Goal: Task Accomplishment & Management: Manage account settings

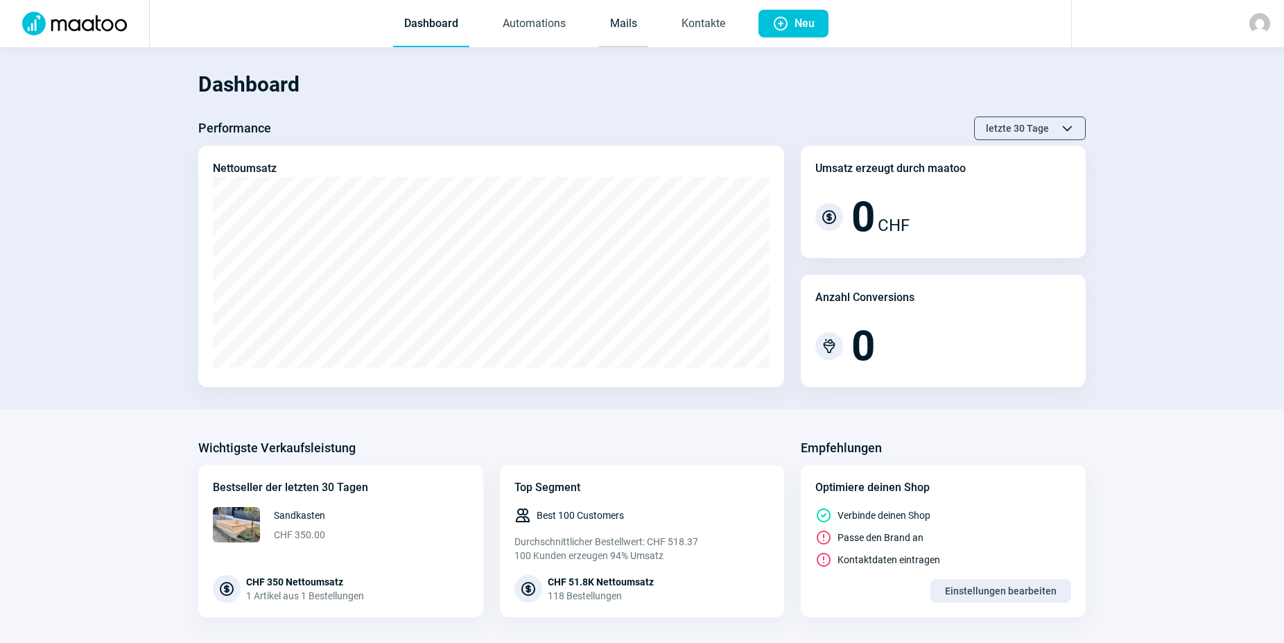
click at [631, 26] on link "Mails" at bounding box center [623, 24] width 49 height 46
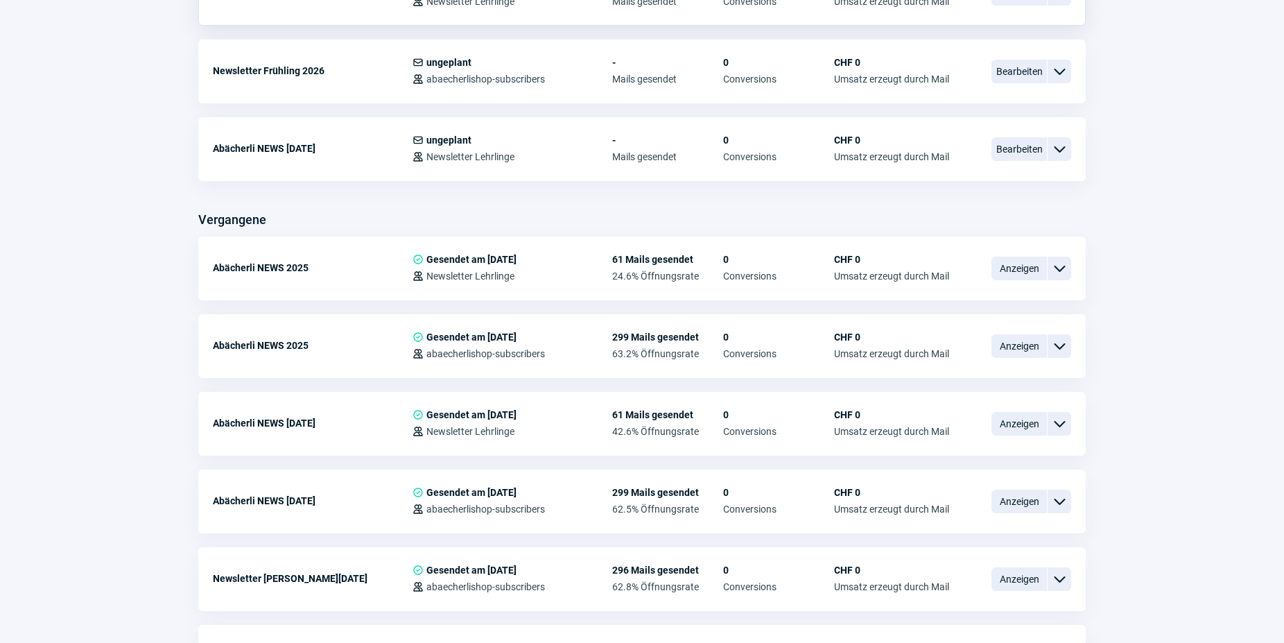
scroll to position [212, 0]
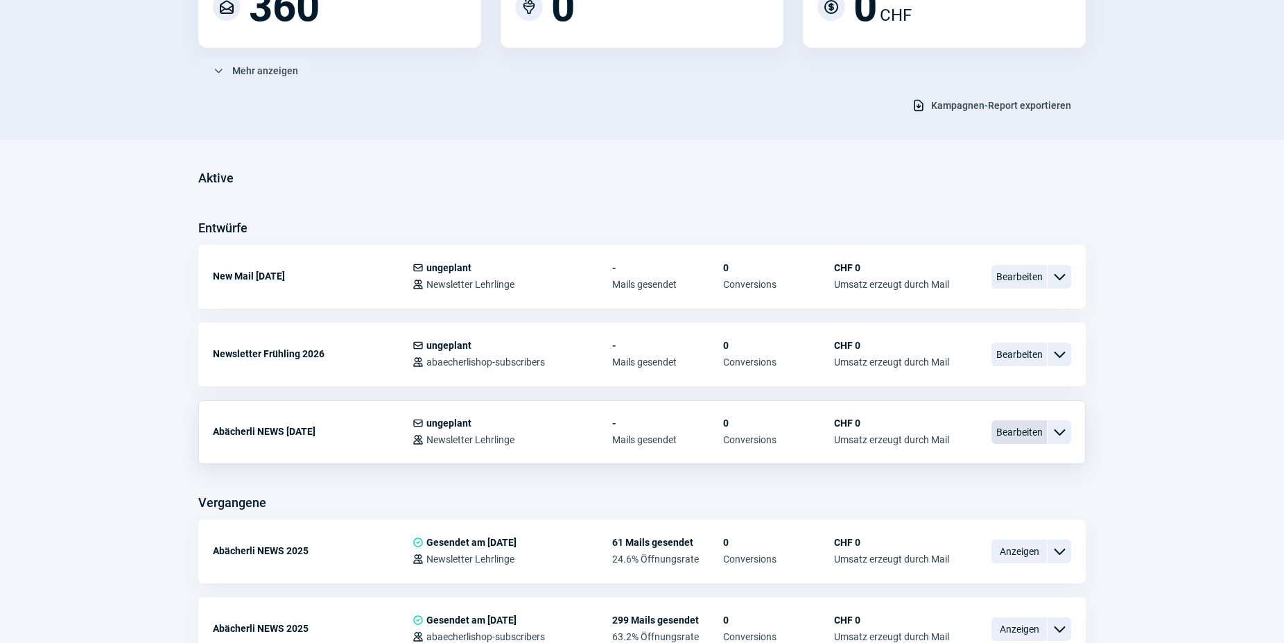
click at [1015, 435] on span "Bearbeiten" at bounding box center [1018, 432] width 55 height 24
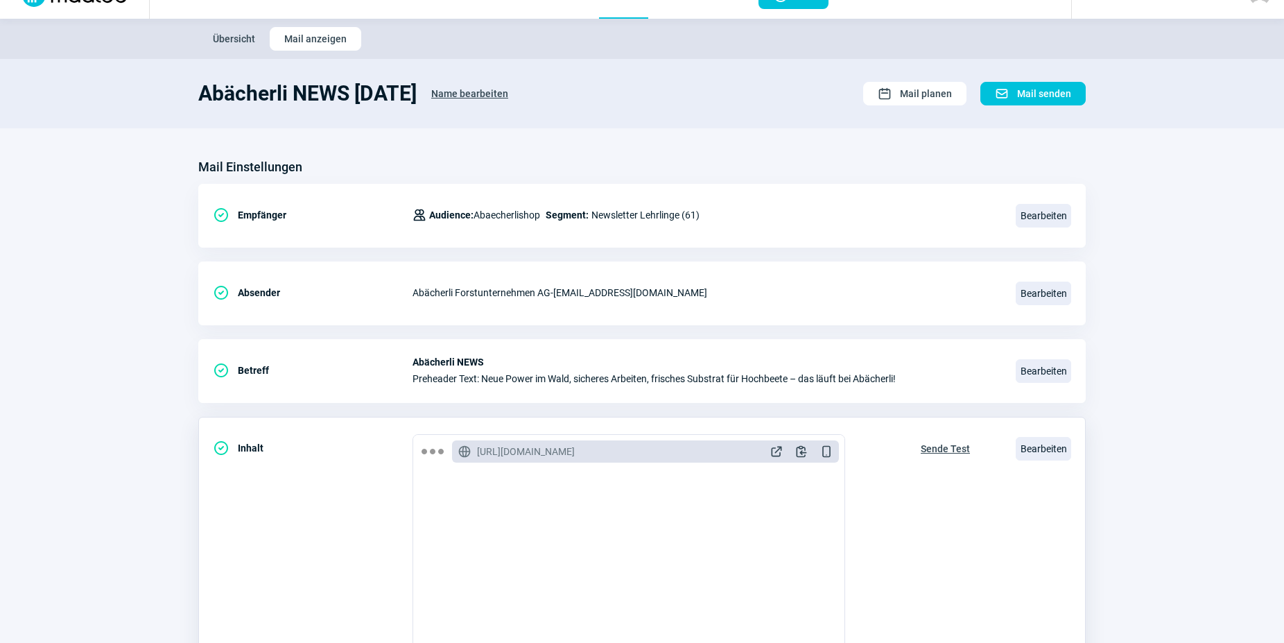
scroll to position [212, 0]
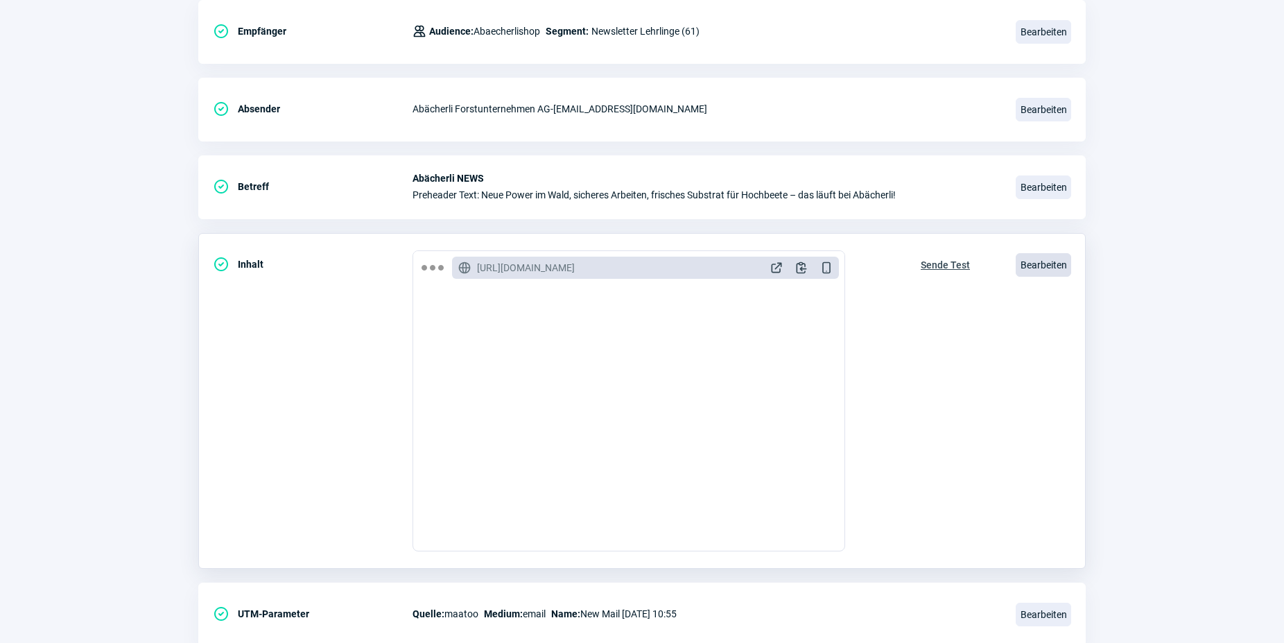
click at [1038, 265] on span "Bearbeiten" at bounding box center [1042, 265] width 55 height 24
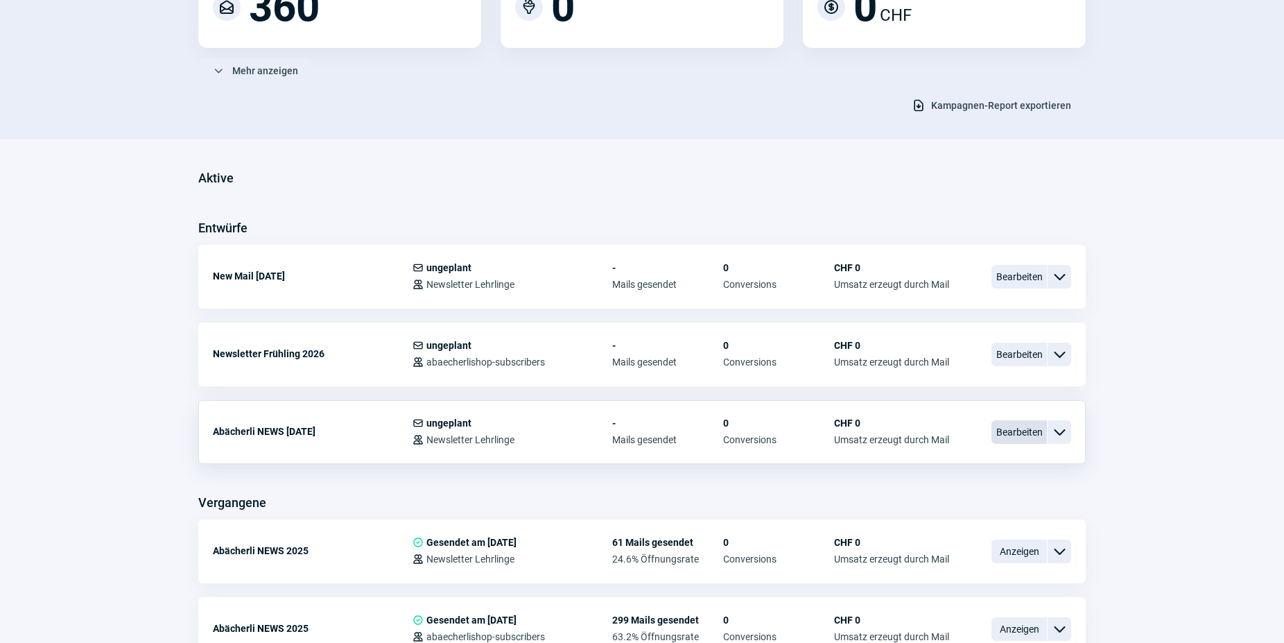
click at [1026, 436] on span "Bearbeiten" at bounding box center [1018, 432] width 55 height 24
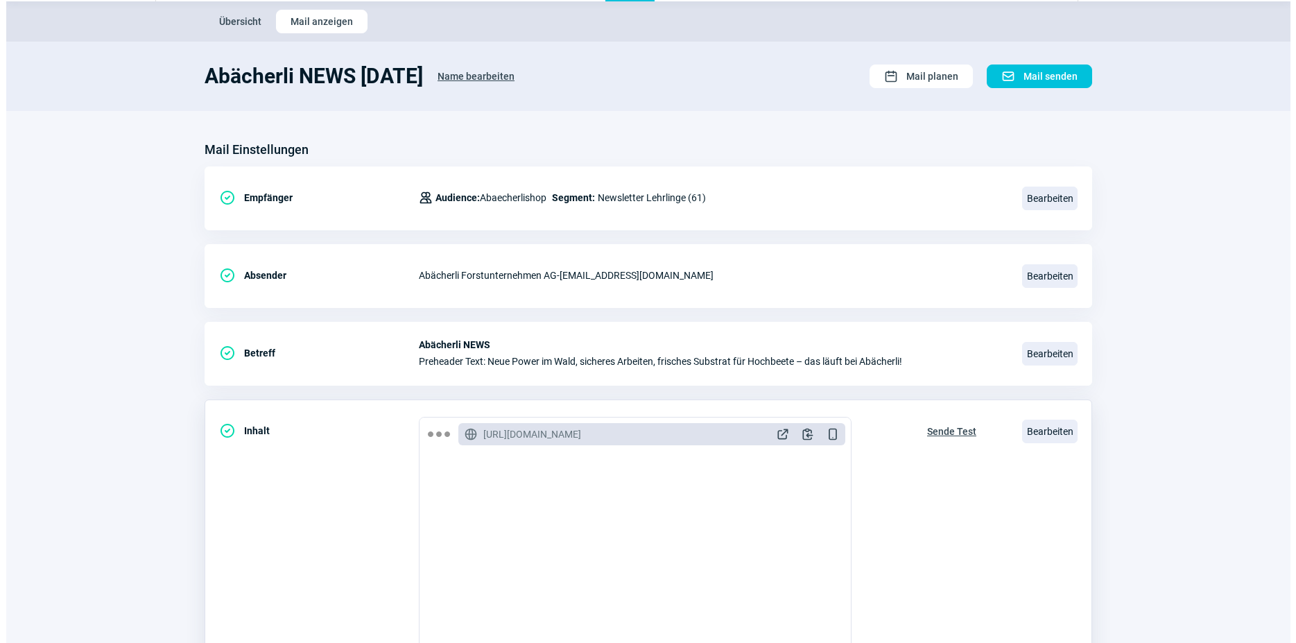
scroll to position [71, 0]
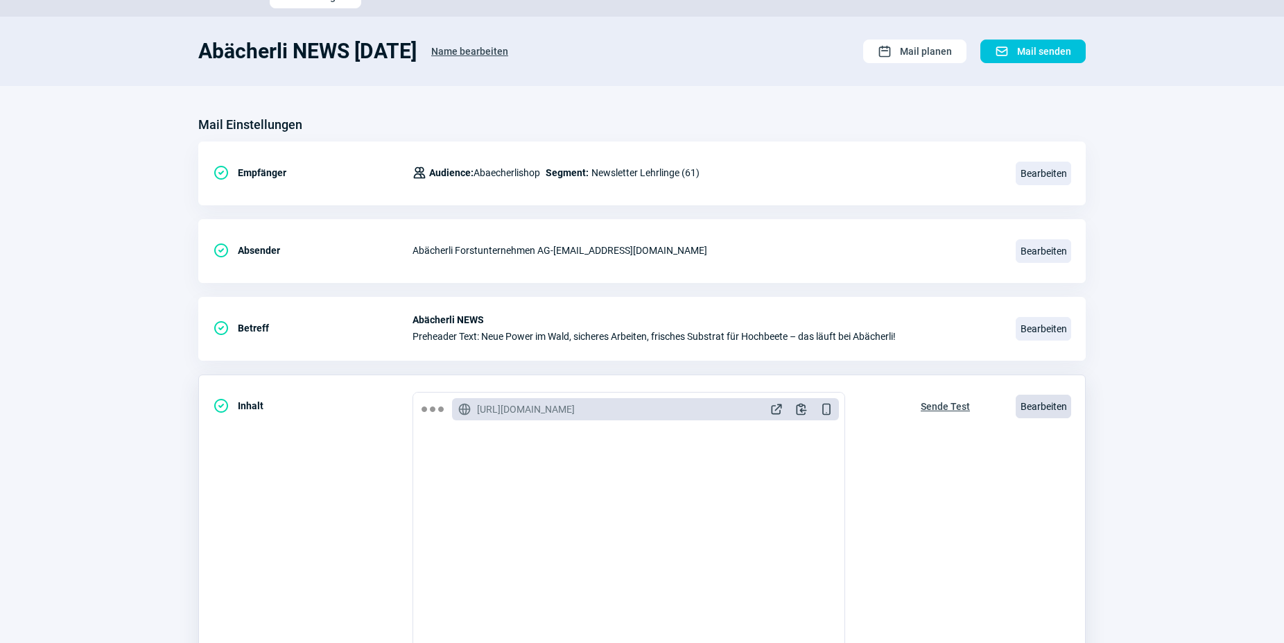
click at [1039, 411] on span "Bearbeiten" at bounding box center [1042, 406] width 55 height 24
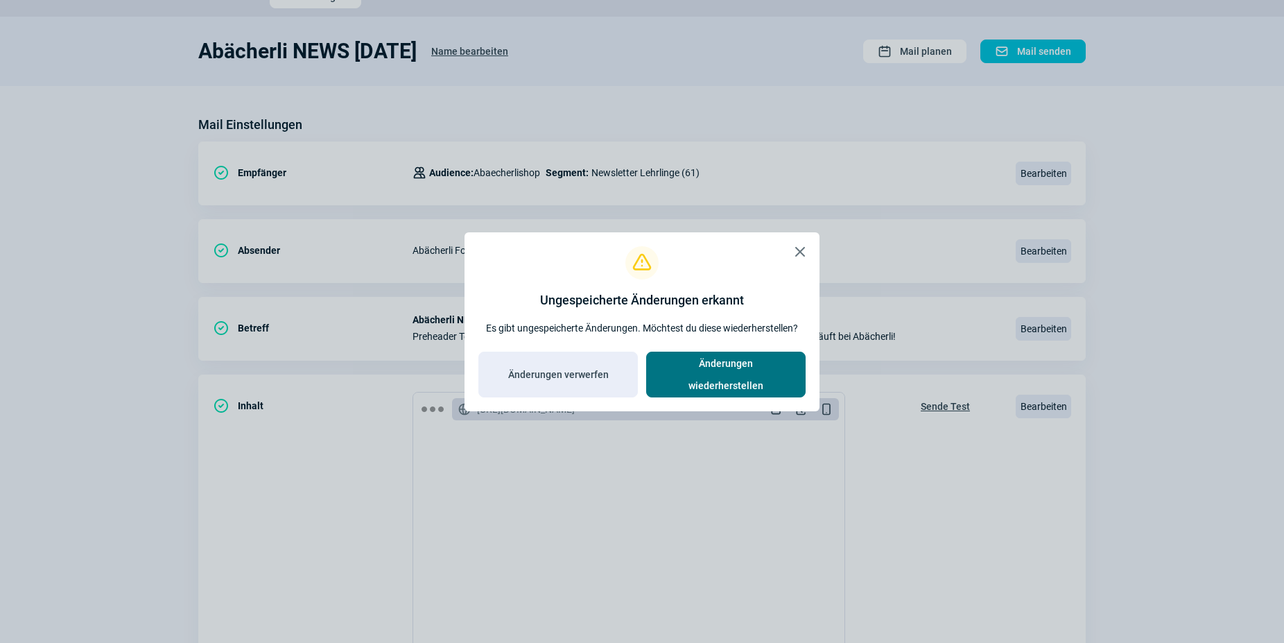
click at [683, 376] on span "Änderungen wiederherstellen" at bounding box center [726, 374] width 130 height 44
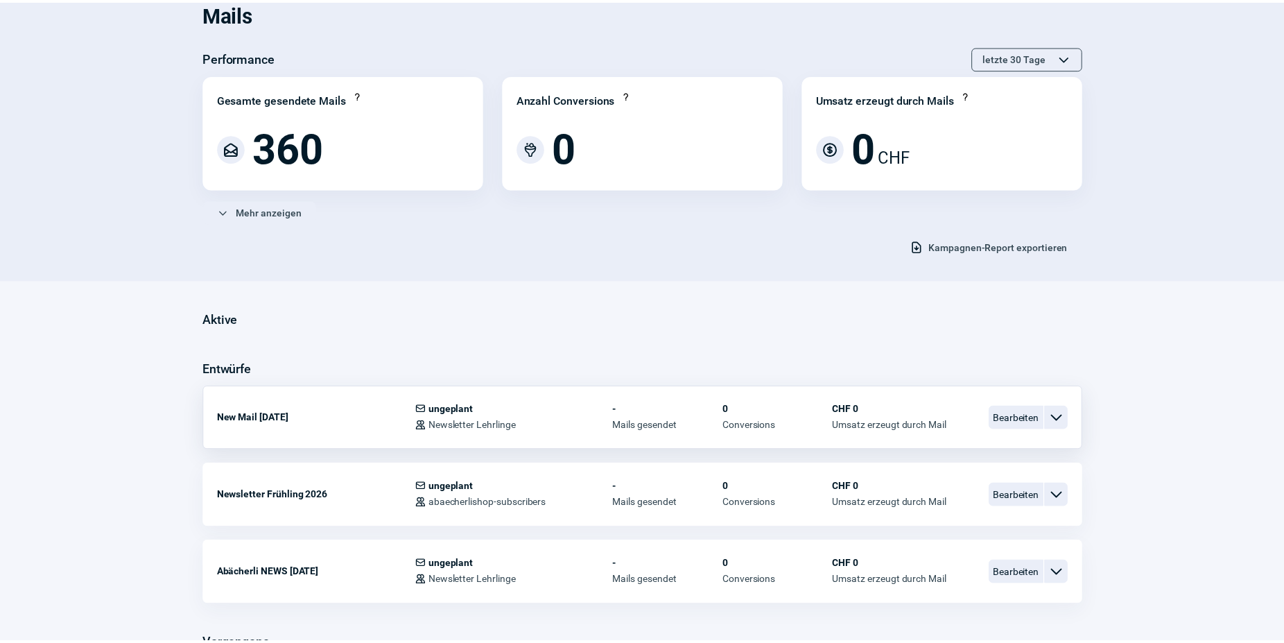
scroll to position [212, 0]
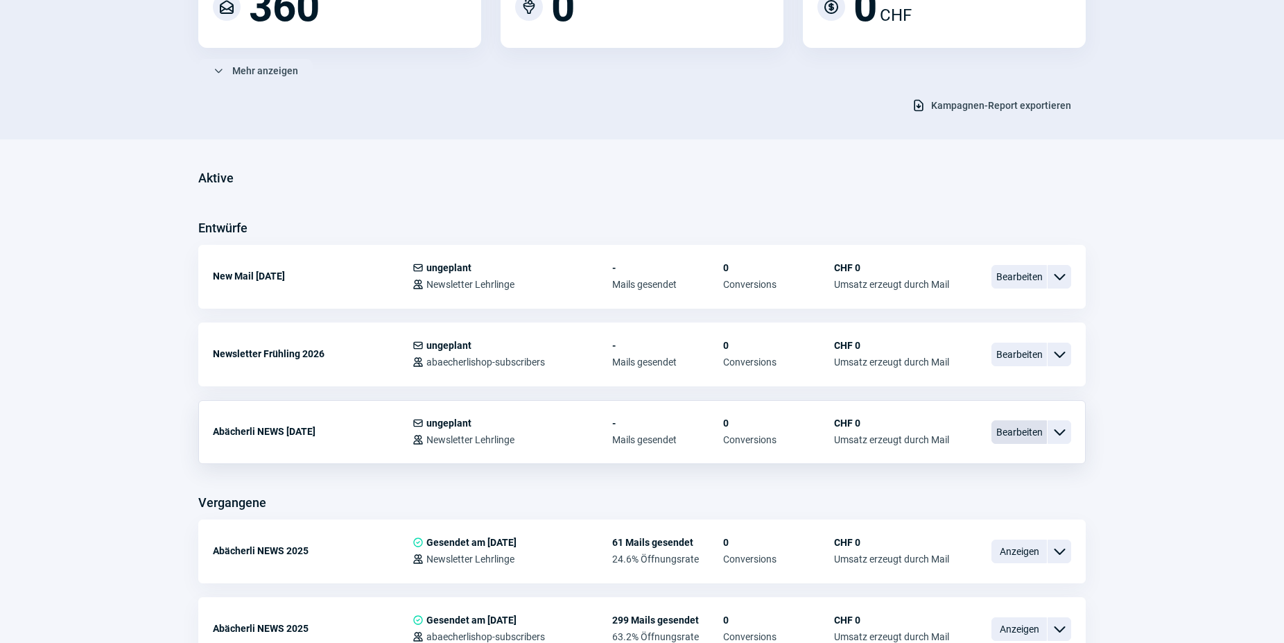
click at [1017, 437] on span "Bearbeiten" at bounding box center [1018, 432] width 55 height 24
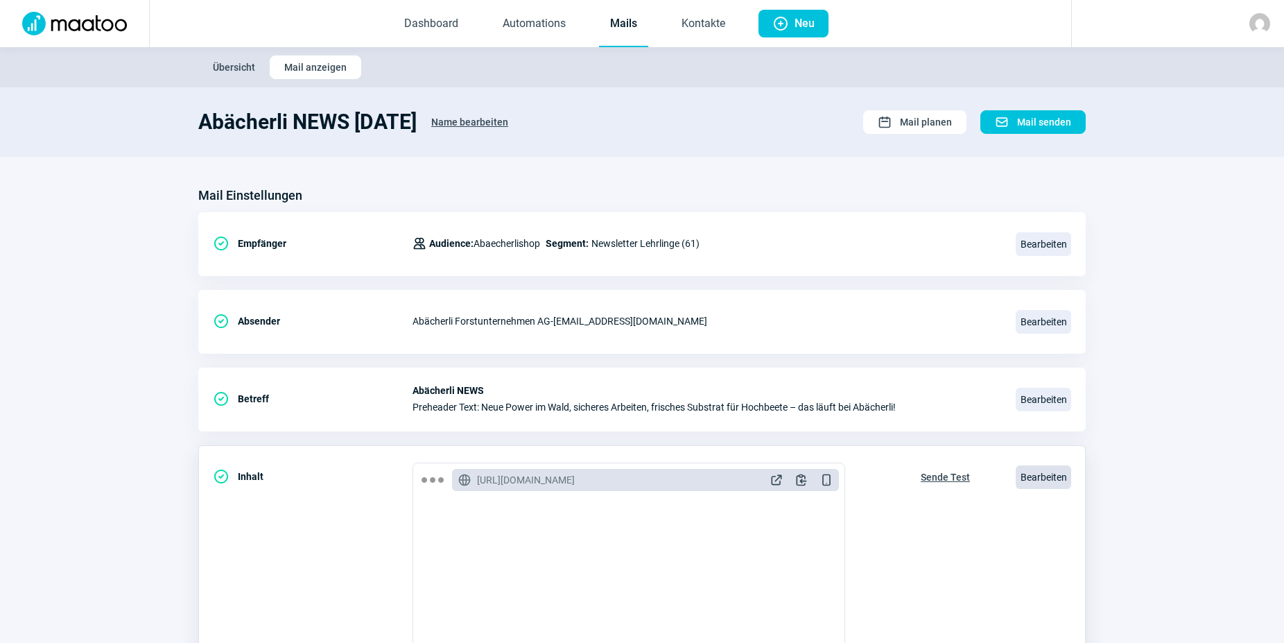
click at [1037, 480] on span "Bearbeiten" at bounding box center [1042, 477] width 55 height 24
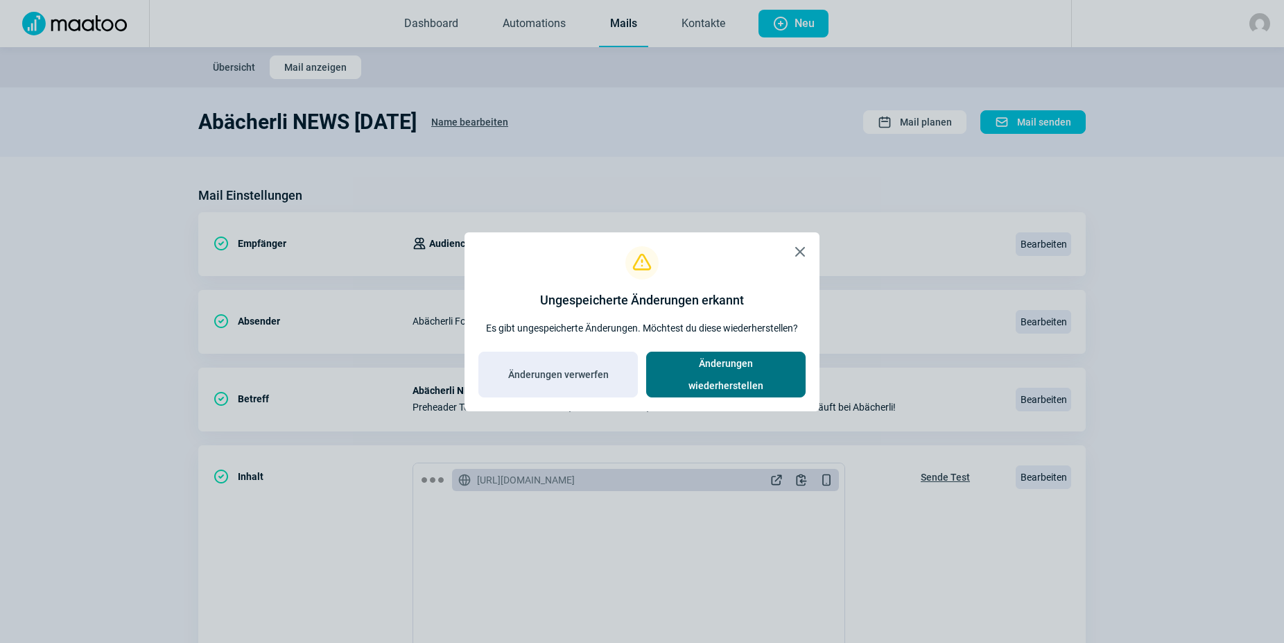
click at [716, 385] on span "Änderungen wiederherstellen" at bounding box center [726, 374] width 130 height 44
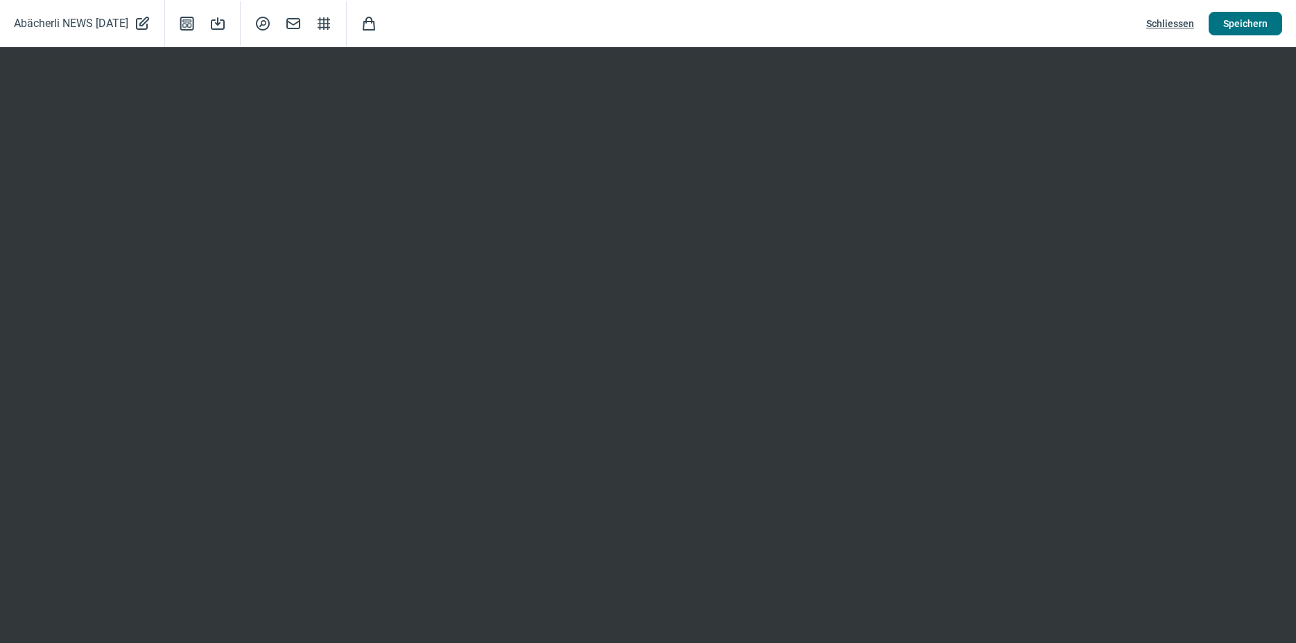
click at [1247, 32] on span "Speichern" at bounding box center [1245, 23] width 44 height 22
click at [1257, 28] on span "Speichern" at bounding box center [1245, 23] width 44 height 22
